Goal: Navigation & Orientation: Find specific page/section

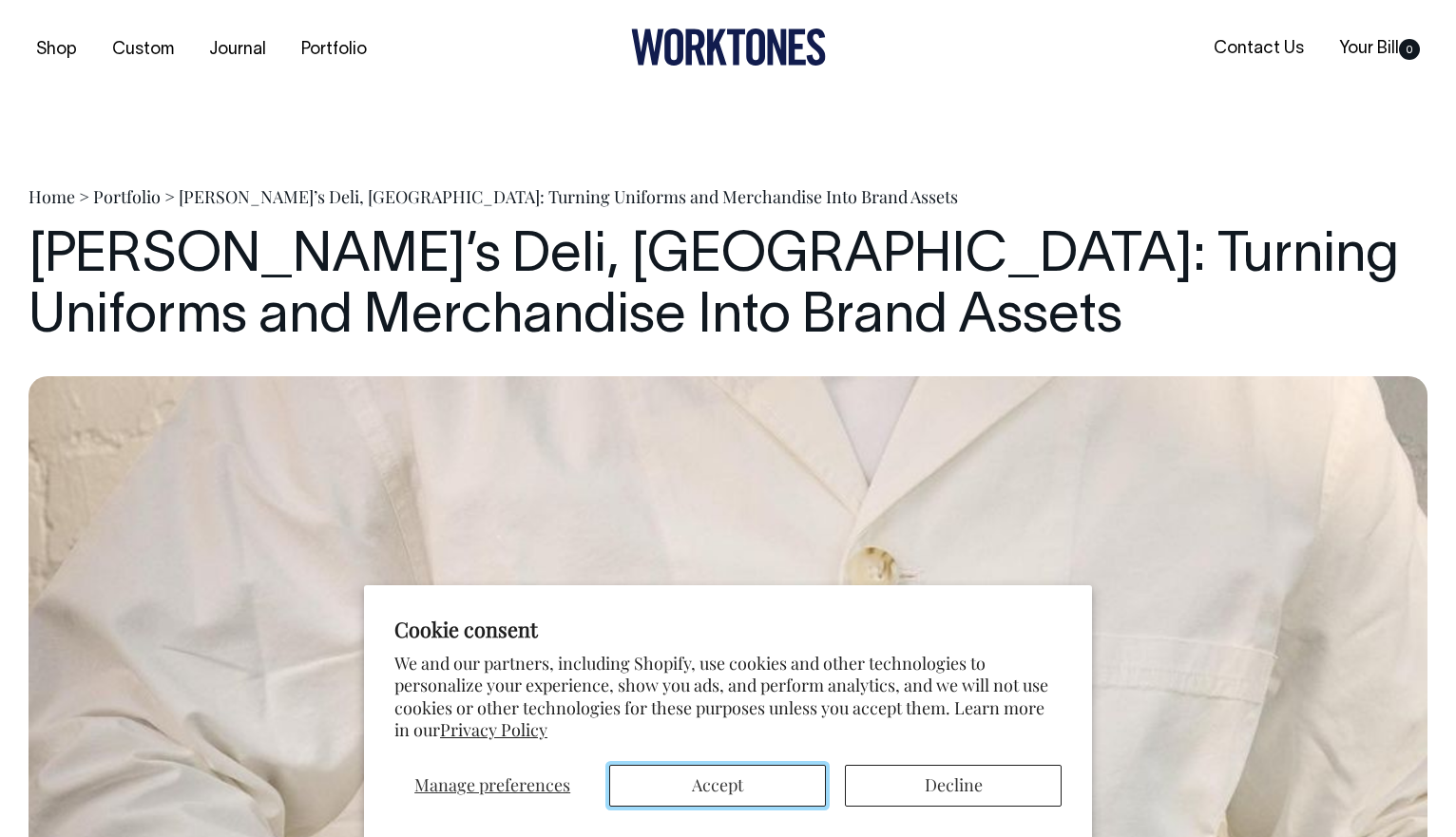
click at [768, 789] on button "Accept" at bounding box center [717, 786] width 217 height 42
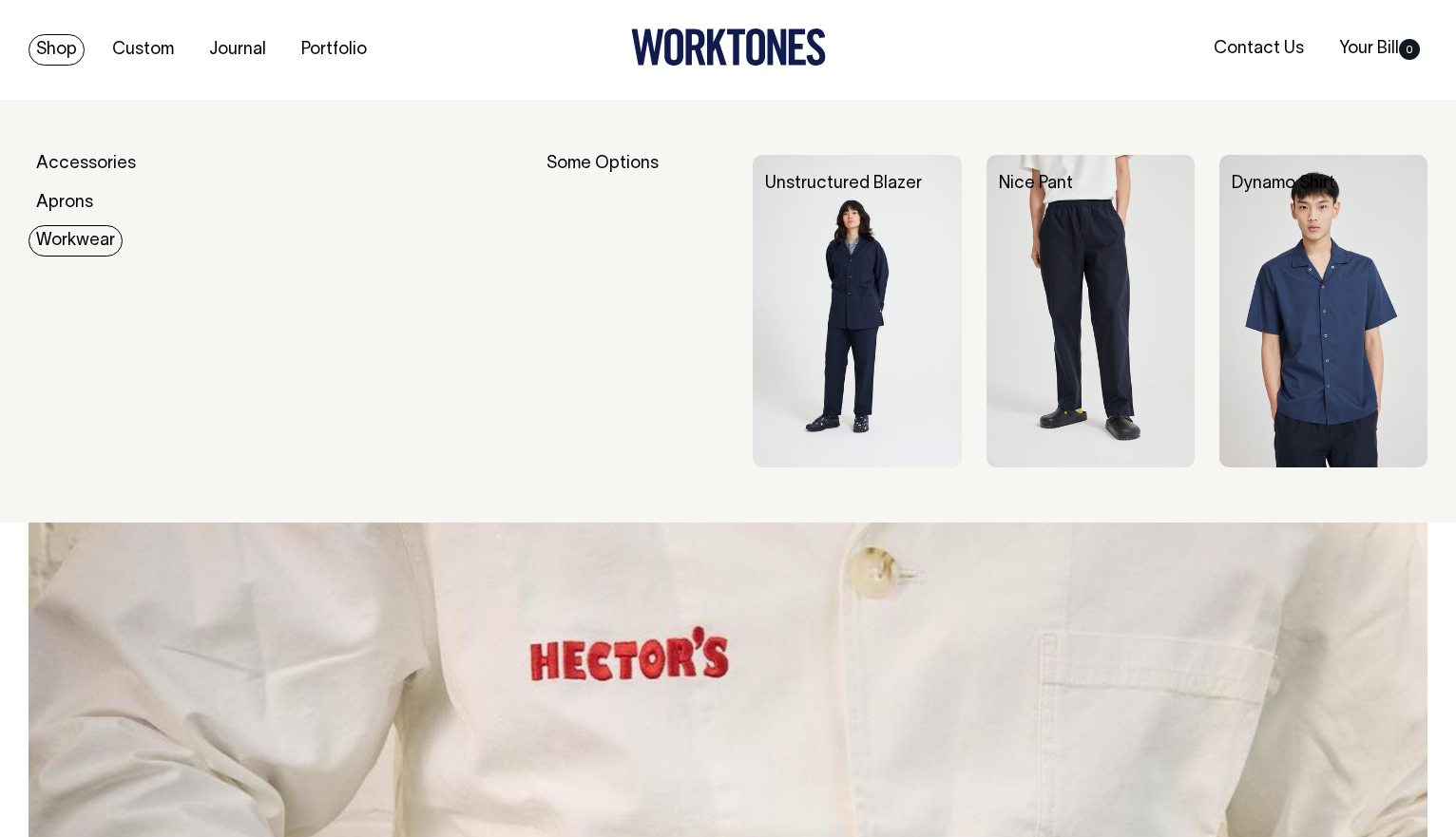
click at [85, 245] on link "Workwear" at bounding box center [76, 241] width 94 height 32
click at [84, 240] on link "Workwear" at bounding box center [76, 241] width 94 height 32
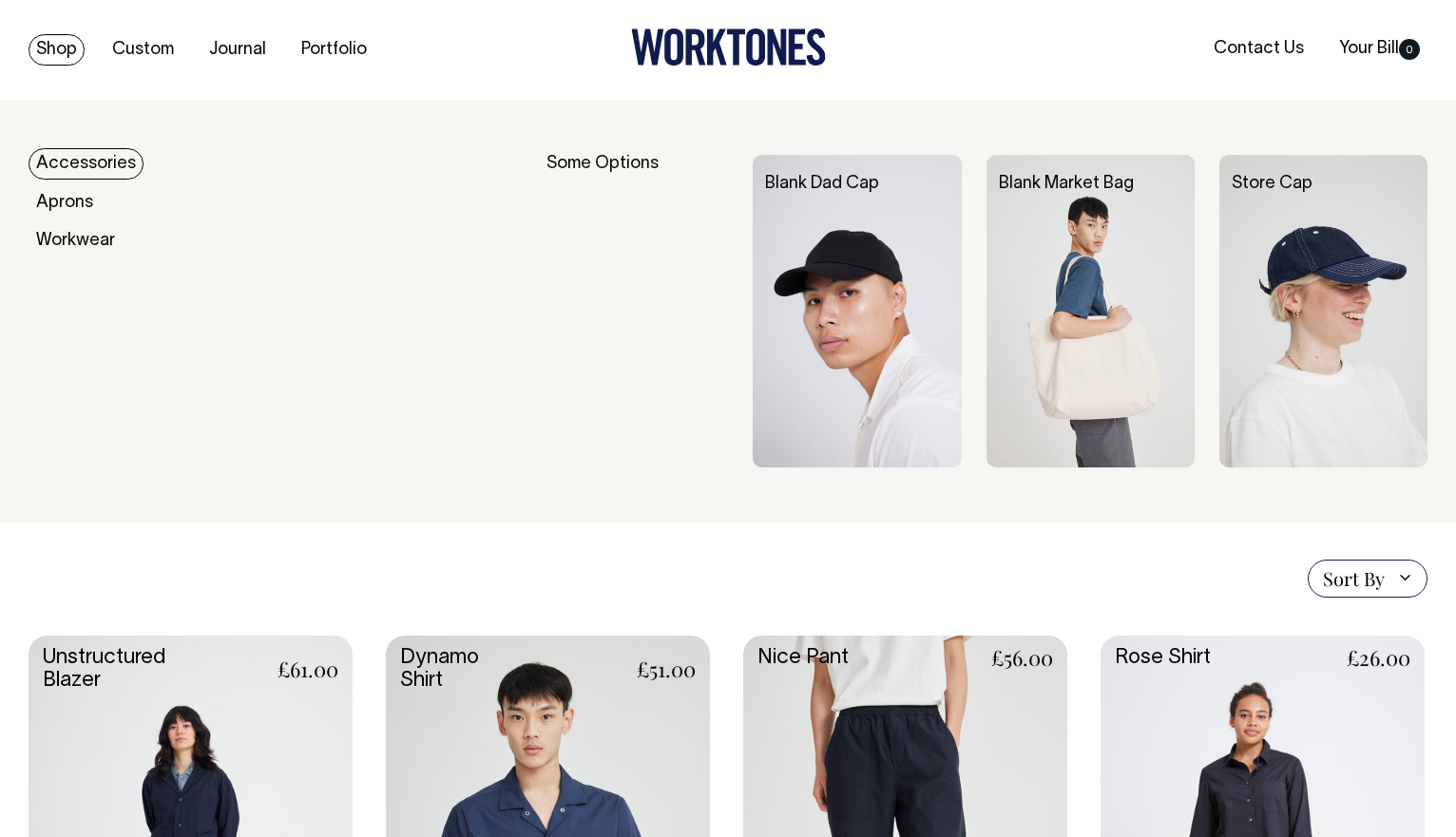
click at [70, 162] on link "Accessories" at bounding box center [86, 163] width 115 height 32
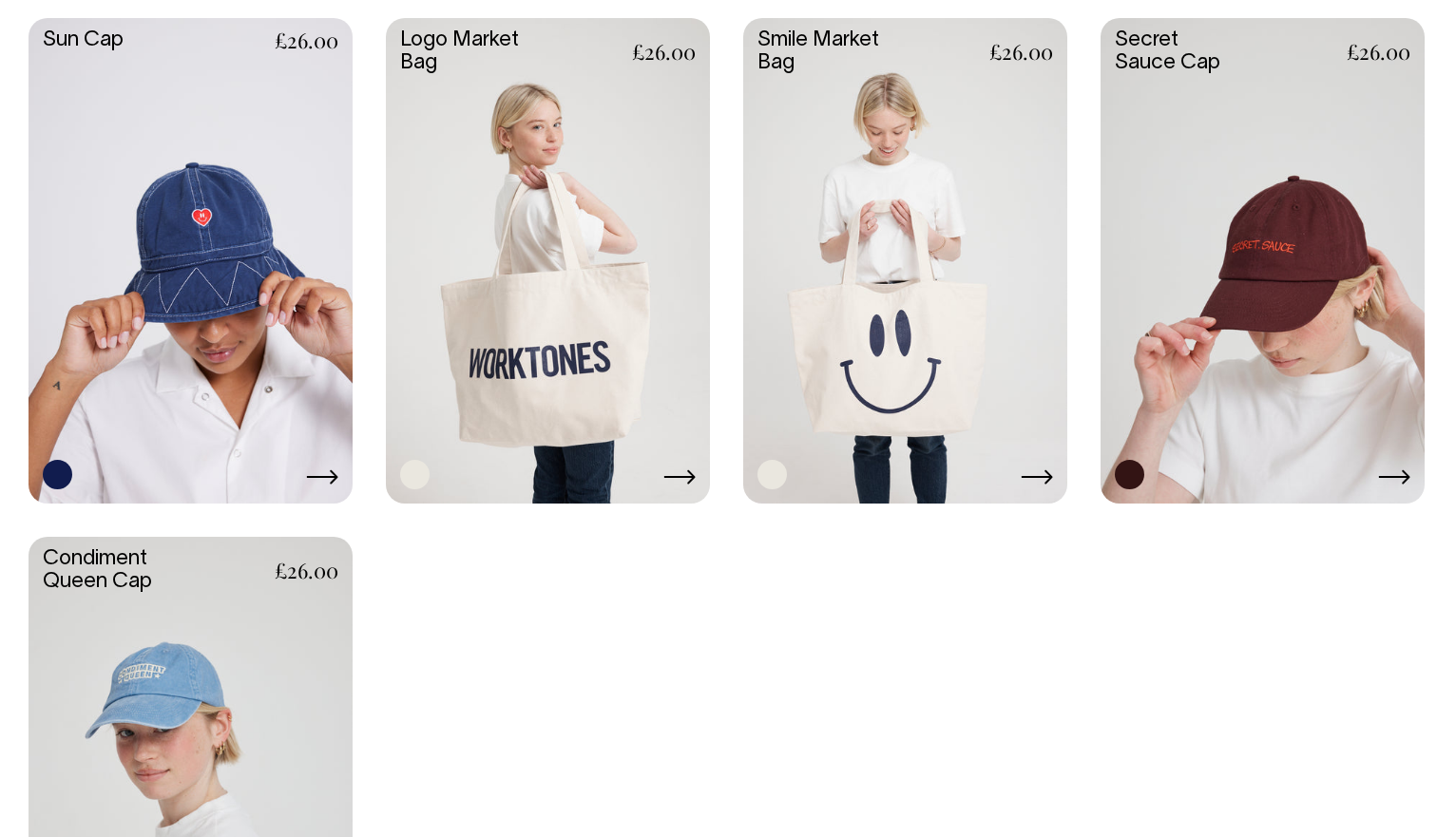
scroll to position [1605, 0]
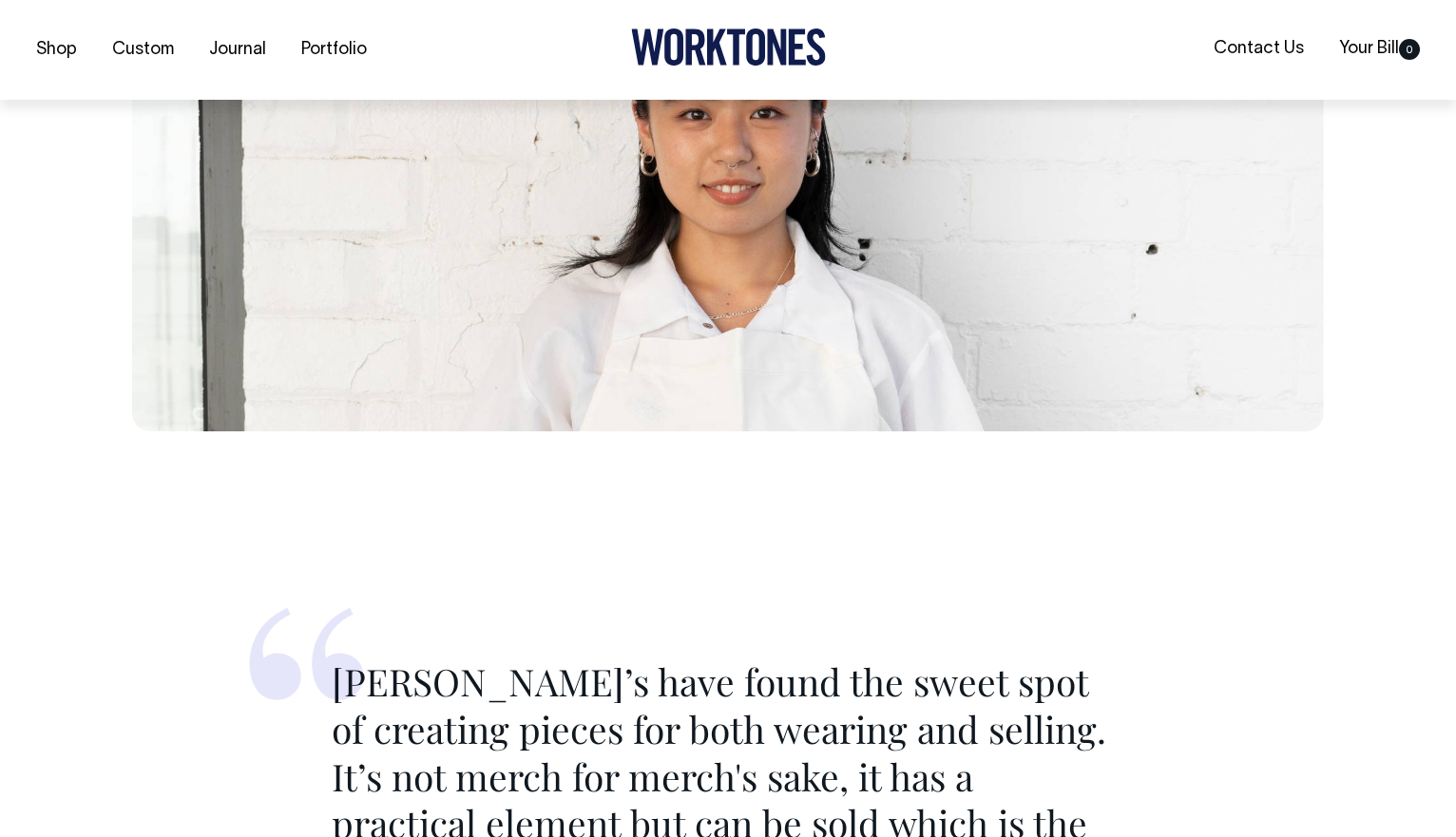
scroll to position [6435, 0]
